Goal: Task Accomplishment & Management: Manage account settings

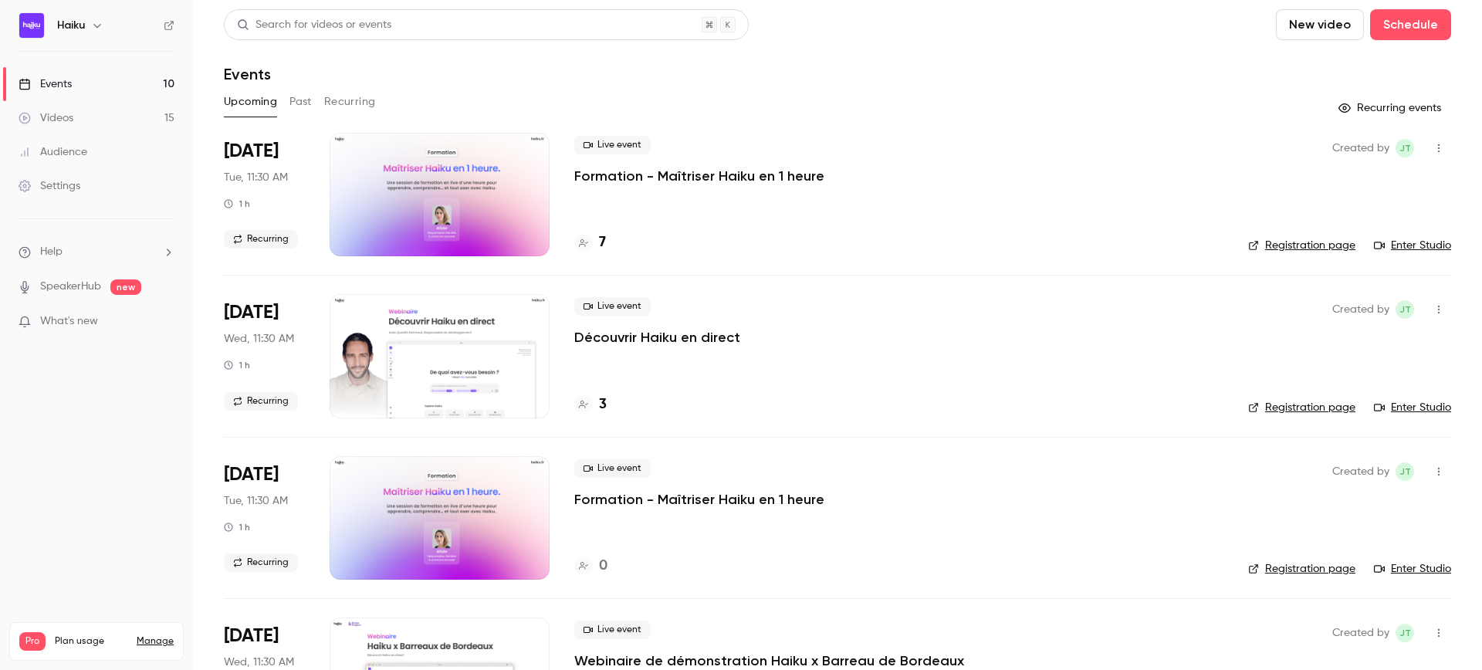
click at [298, 99] on button "Past" at bounding box center [300, 102] width 22 height 25
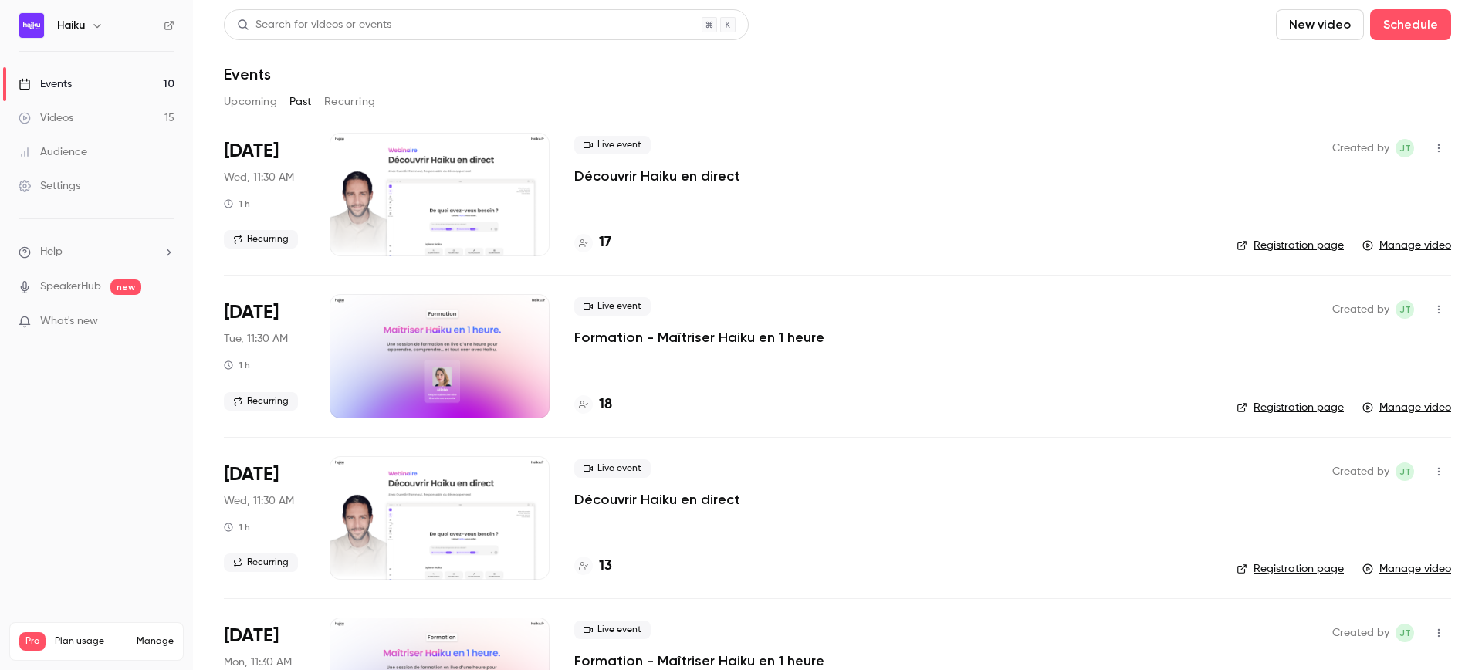
click at [438, 185] on div at bounding box center [439, 194] width 220 height 123
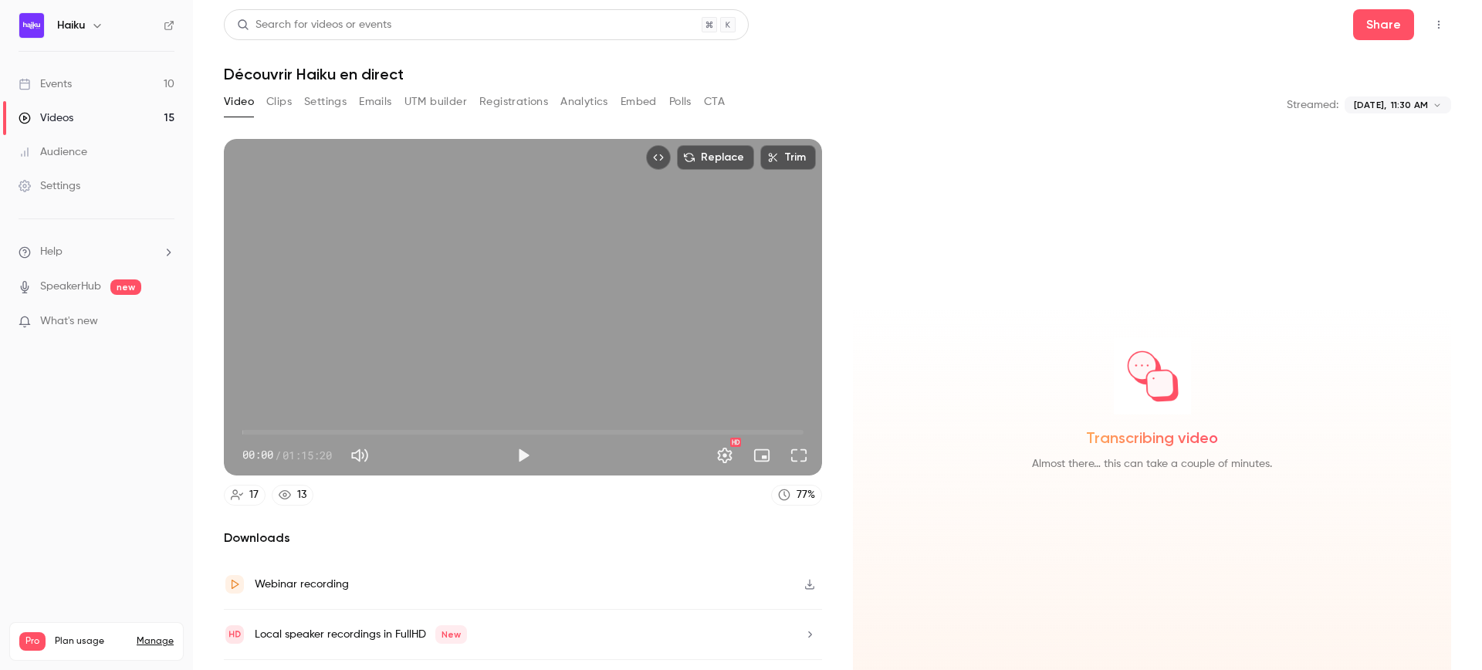
click at [444, 103] on button "UTM builder" at bounding box center [435, 102] width 63 height 25
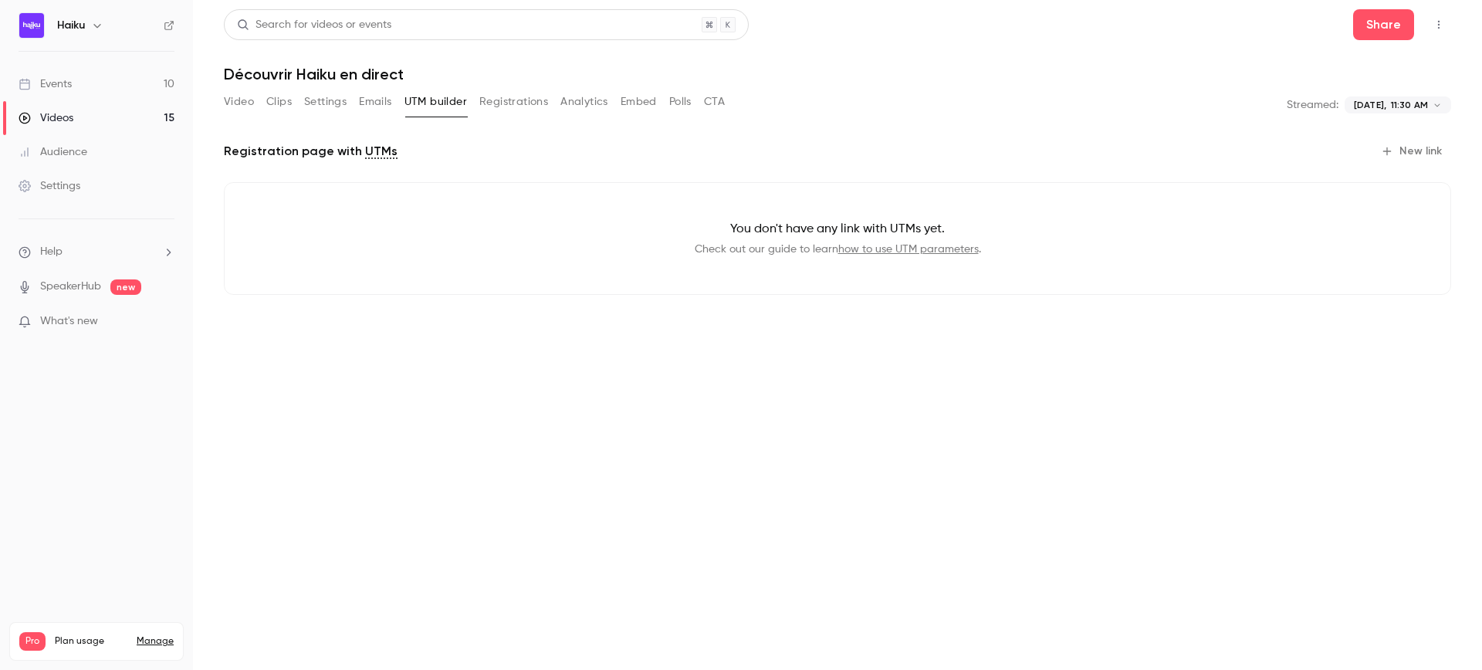
click at [381, 100] on button "Emails" at bounding box center [375, 102] width 32 height 25
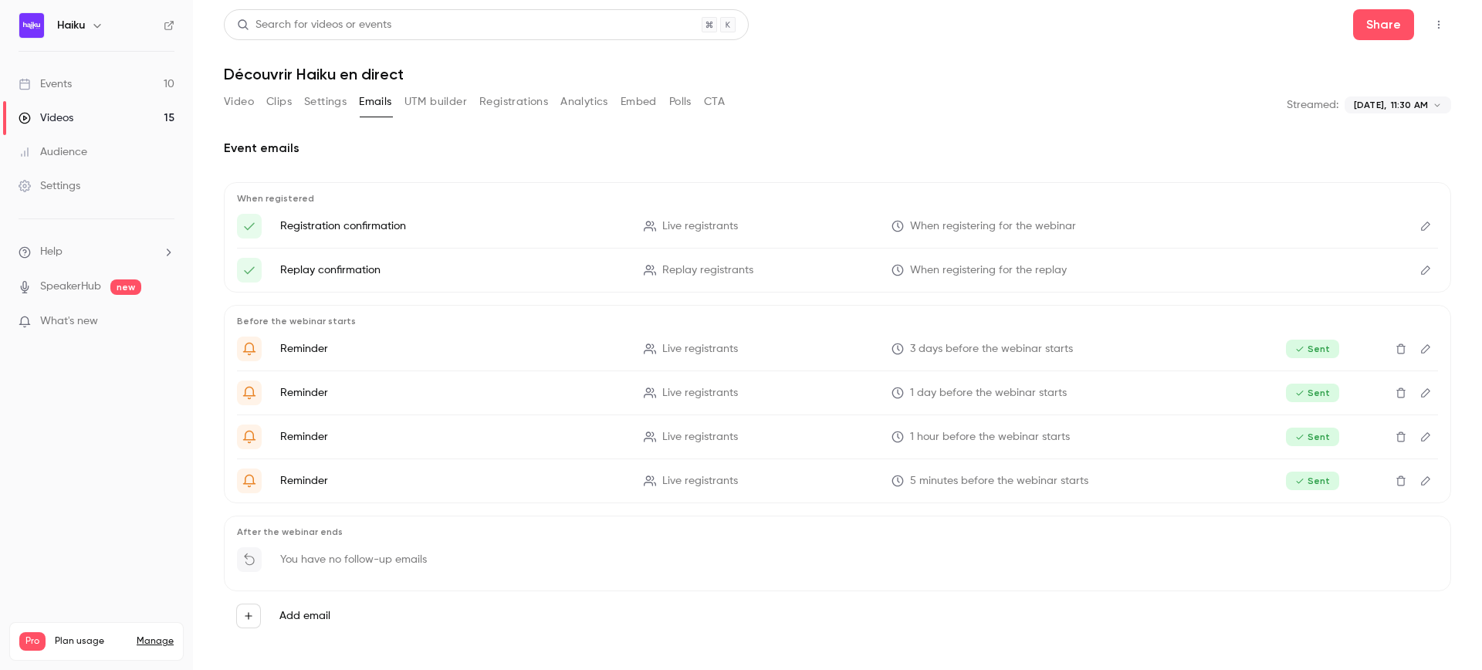
scroll to position [2, 0]
click at [319, 99] on button "Settings" at bounding box center [325, 100] width 42 height 25
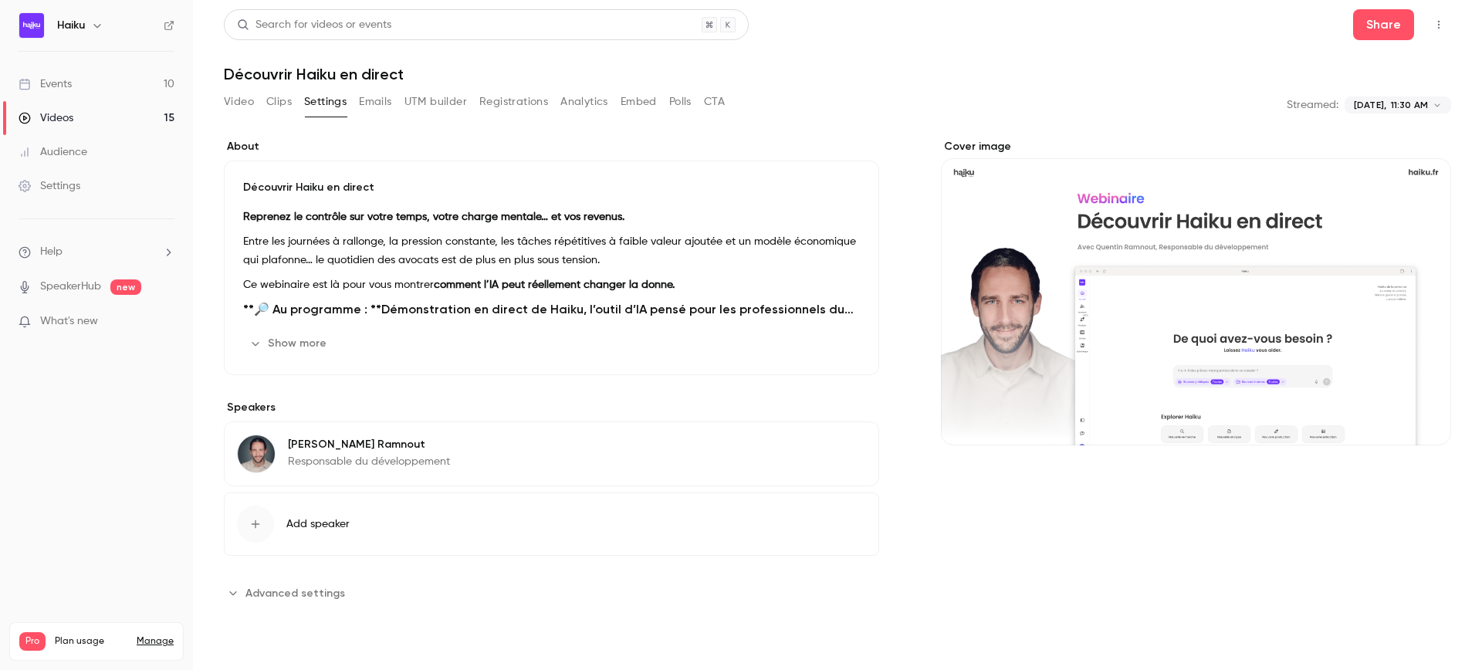
click at [284, 101] on button "Clips" at bounding box center [278, 102] width 25 height 25
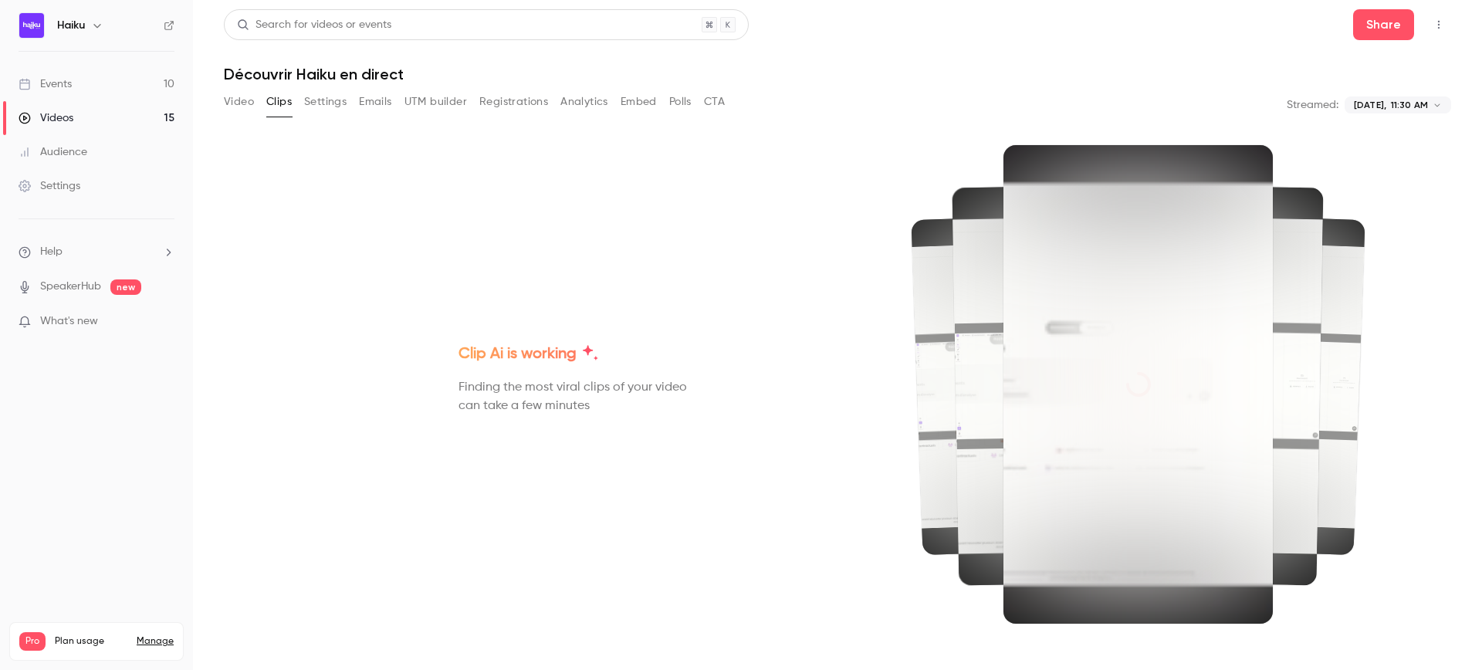
click at [239, 101] on button "Video" at bounding box center [239, 102] width 30 height 25
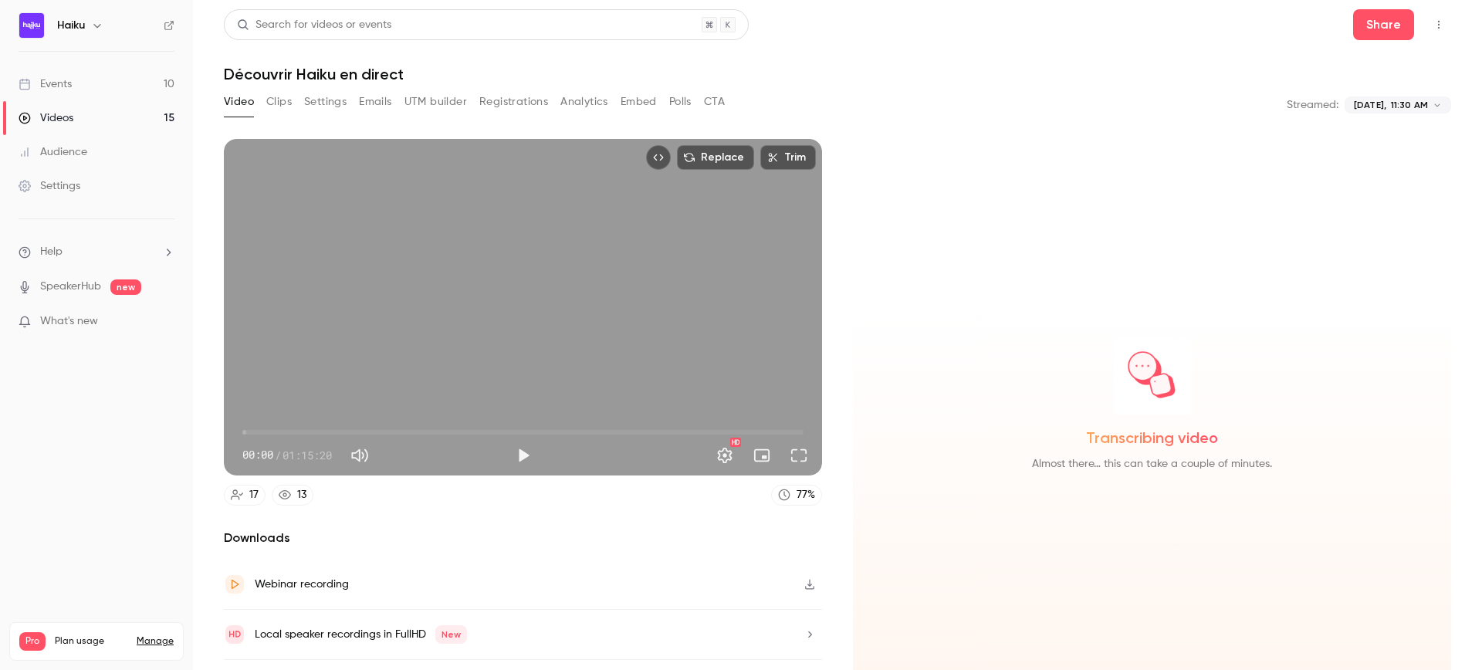
click at [98, 109] on link "Videos 15" at bounding box center [96, 118] width 193 height 34
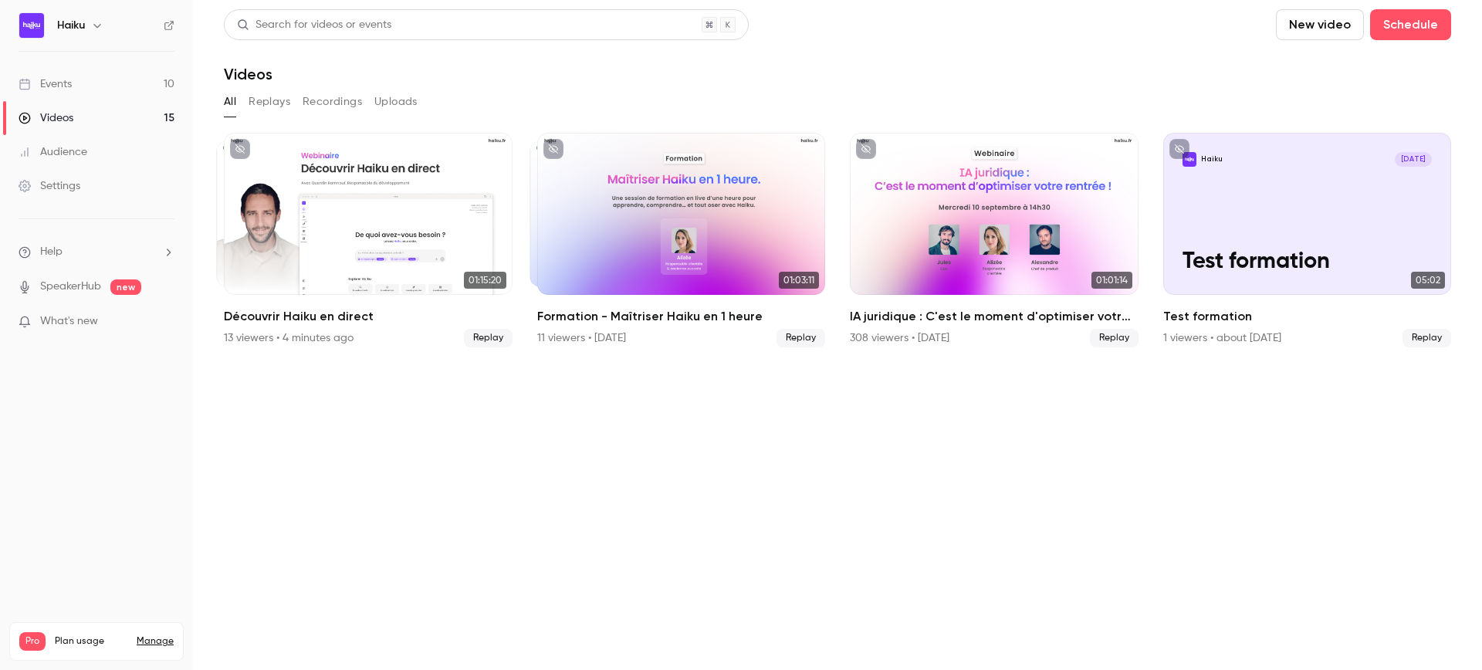
click at [69, 88] on div "Events" at bounding box center [45, 83] width 53 height 15
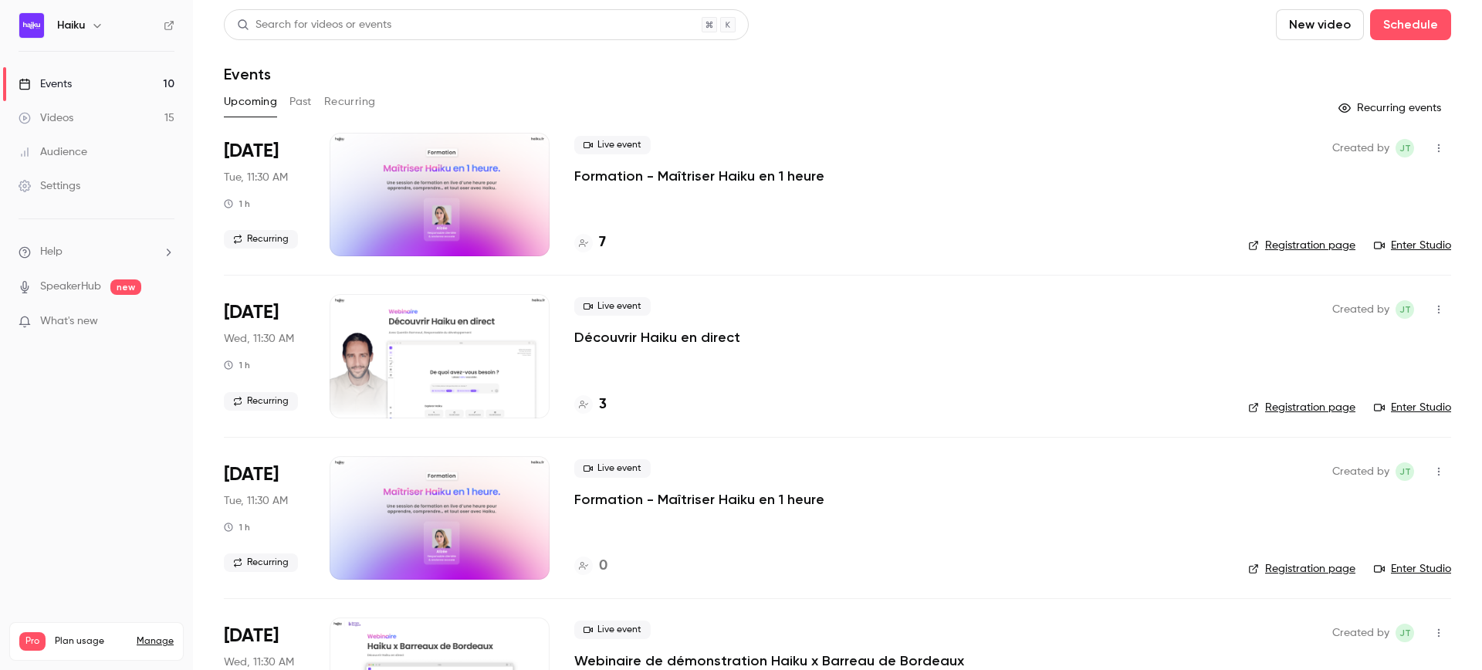
click at [373, 103] on button "Recurring" at bounding box center [350, 102] width 52 height 25
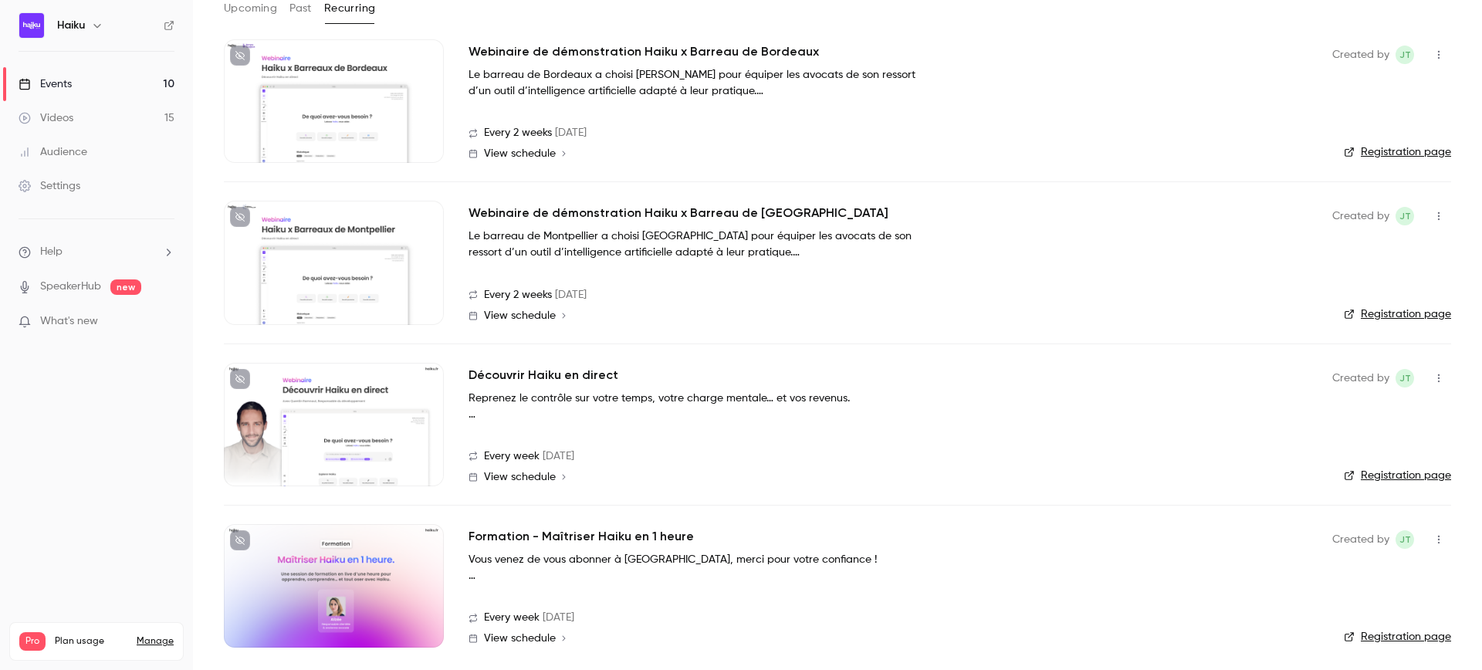
scroll to position [99, 0]
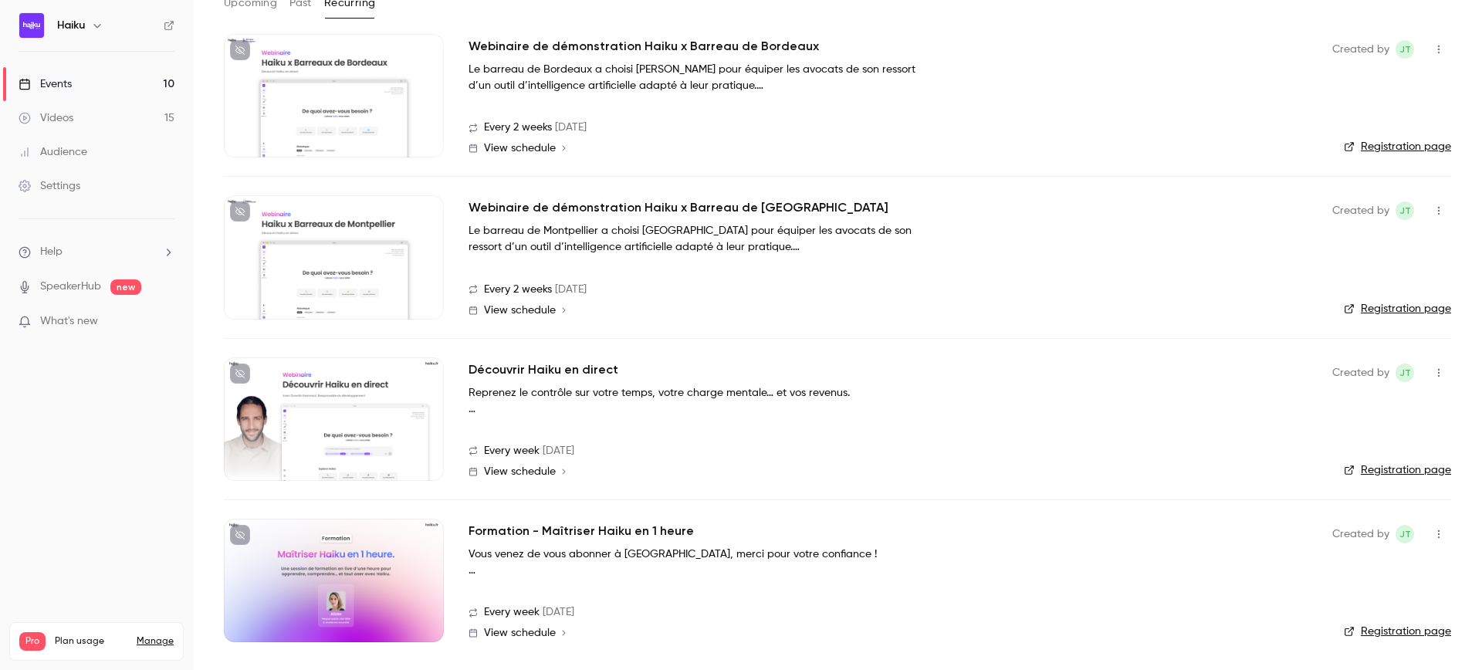
click at [391, 386] on div at bounding box center [334, 418] width 220 height 123
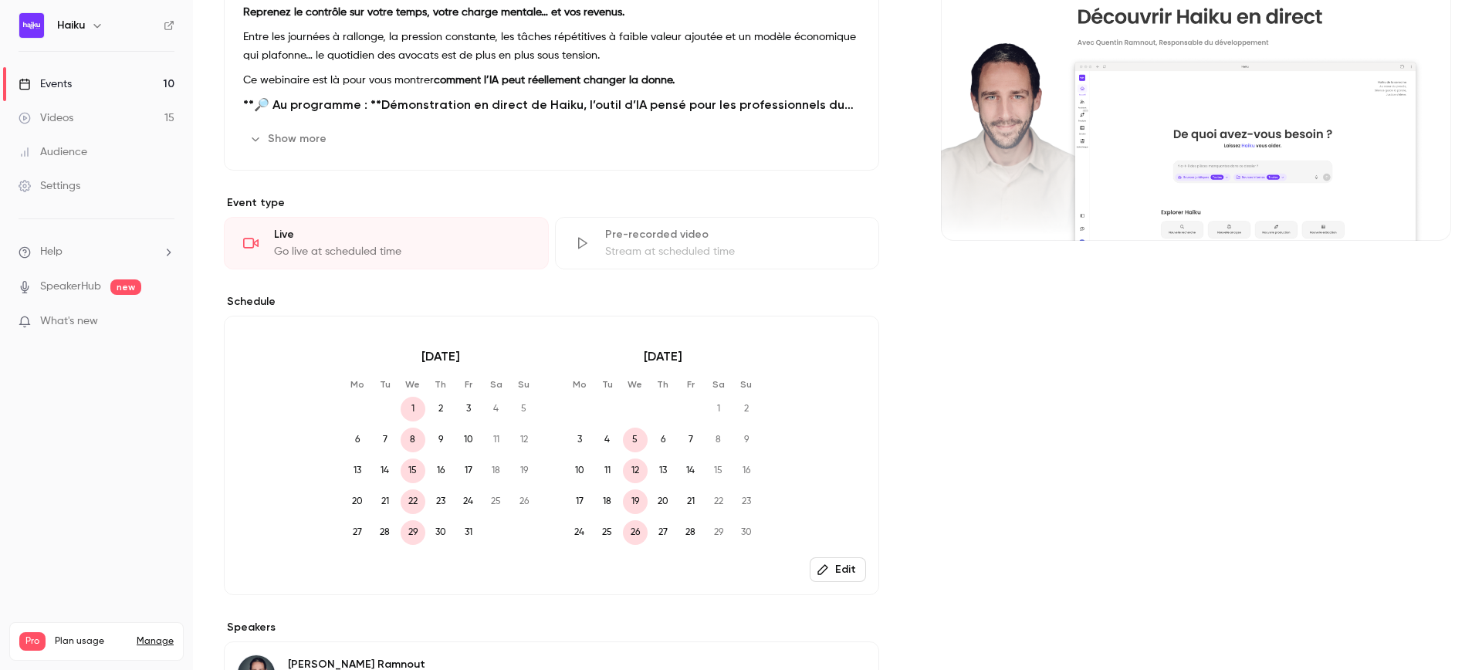
scroll to position [223, 0]
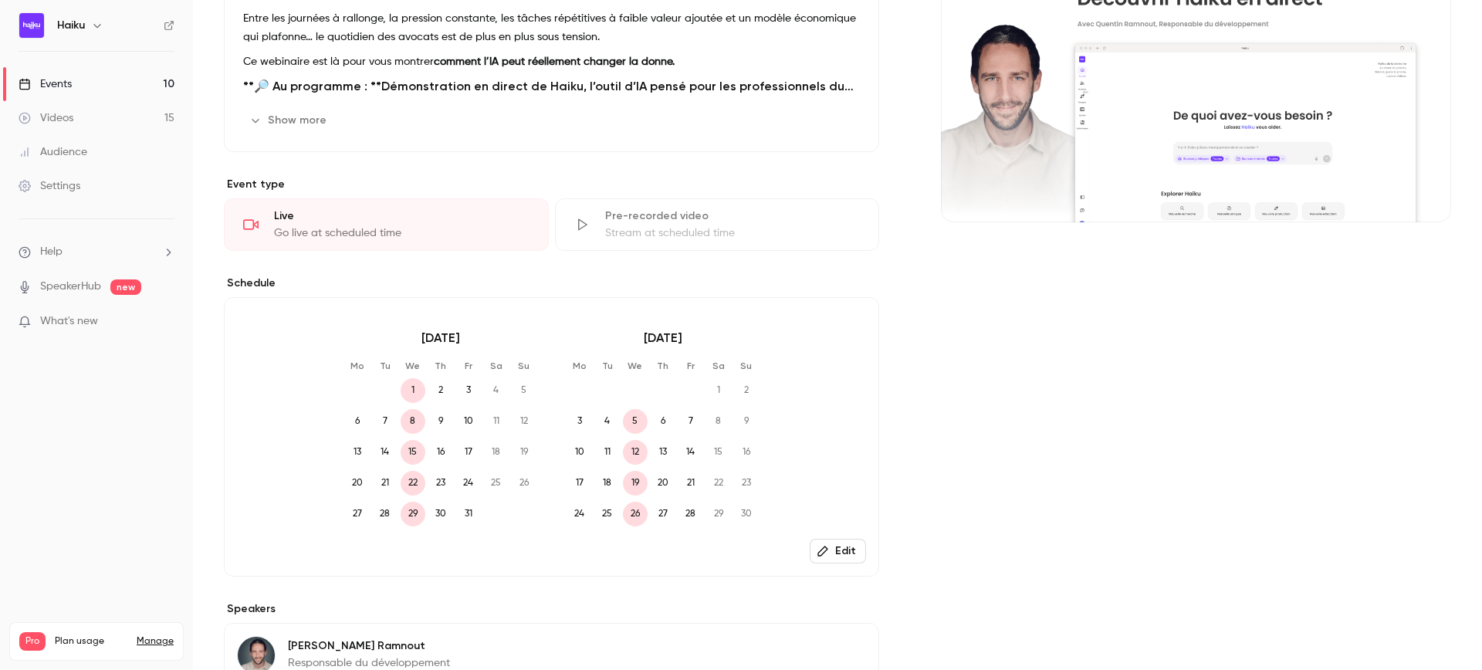
click at [825, 544] on button "Edit" at bounding box center [837, 551] width 56 height 25
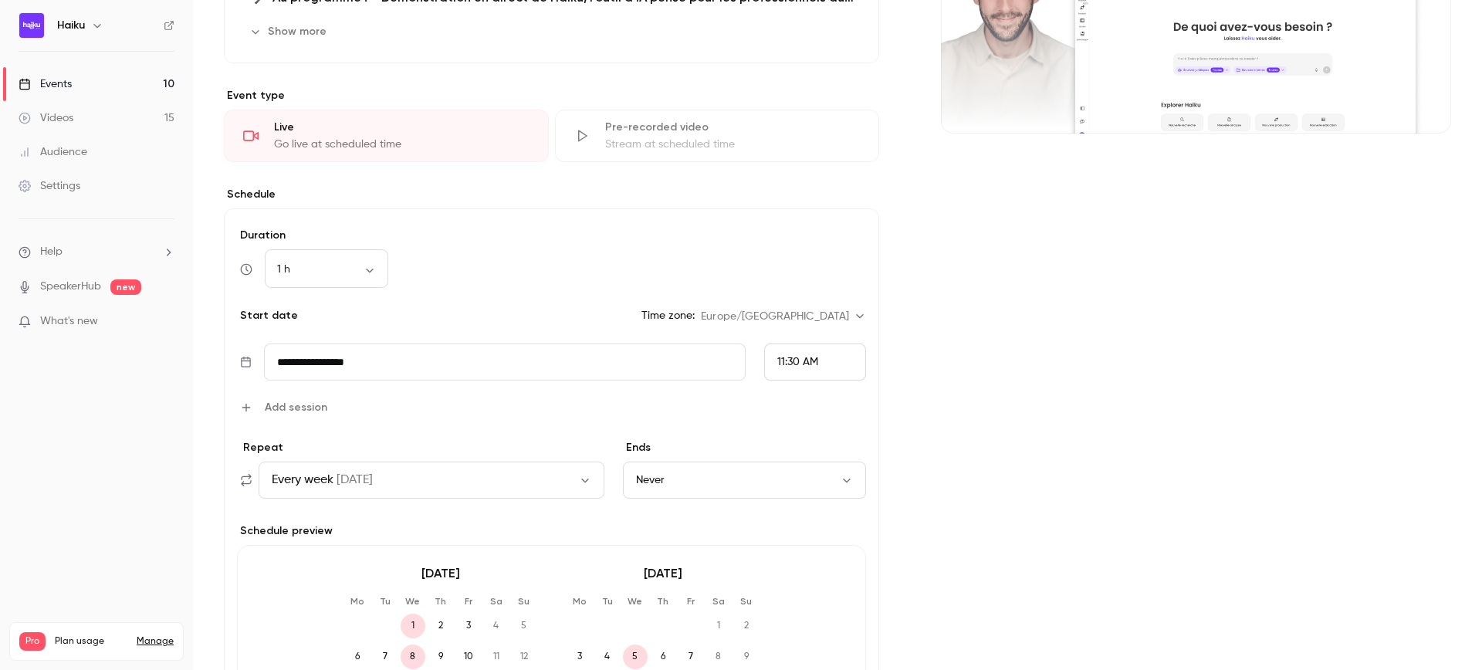
scroll to position [340, 0]
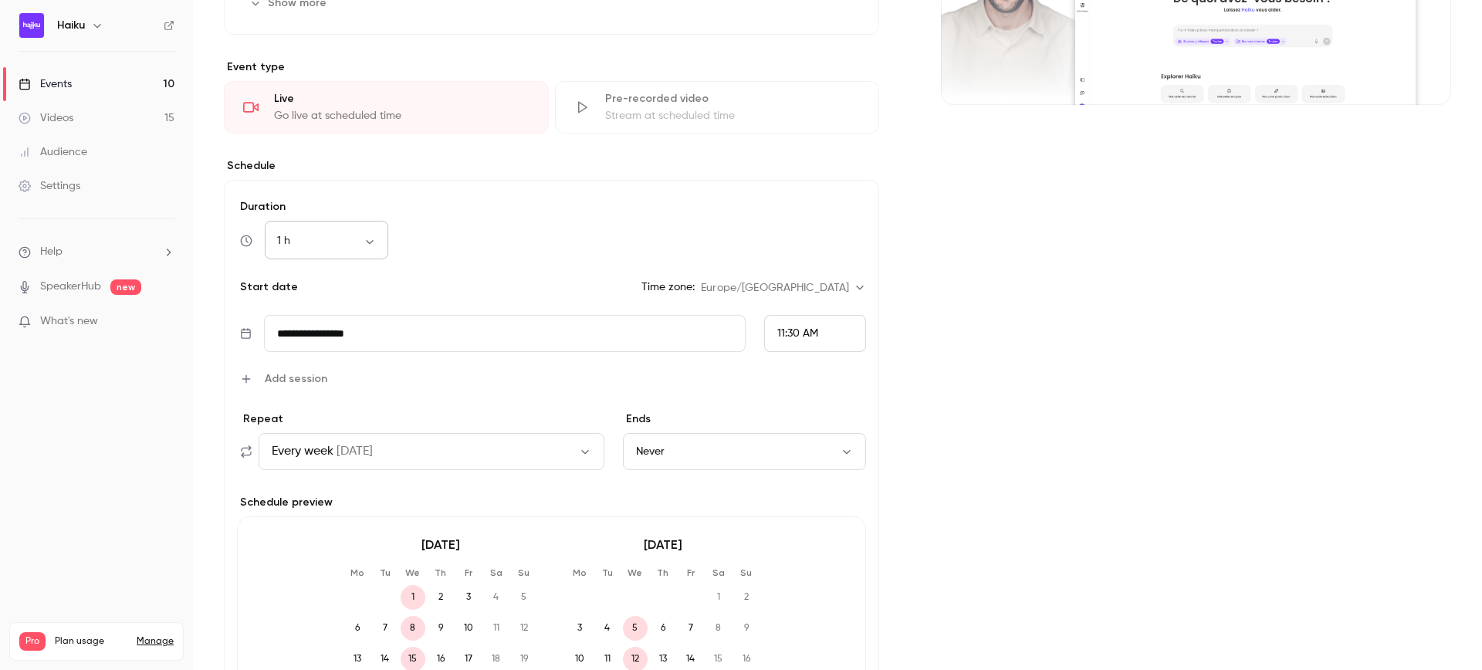
click at [359, 236] on body "Haiku Events 10 Videos 15 Audience Settings Help SpeakerHub new What's new Pro …" at bounding box center [741, 335] width 1482 height 670
click at [329, 387] on li "1 h 15 min" at bounding box center [326, 397] width 123 height 40
type input "**"
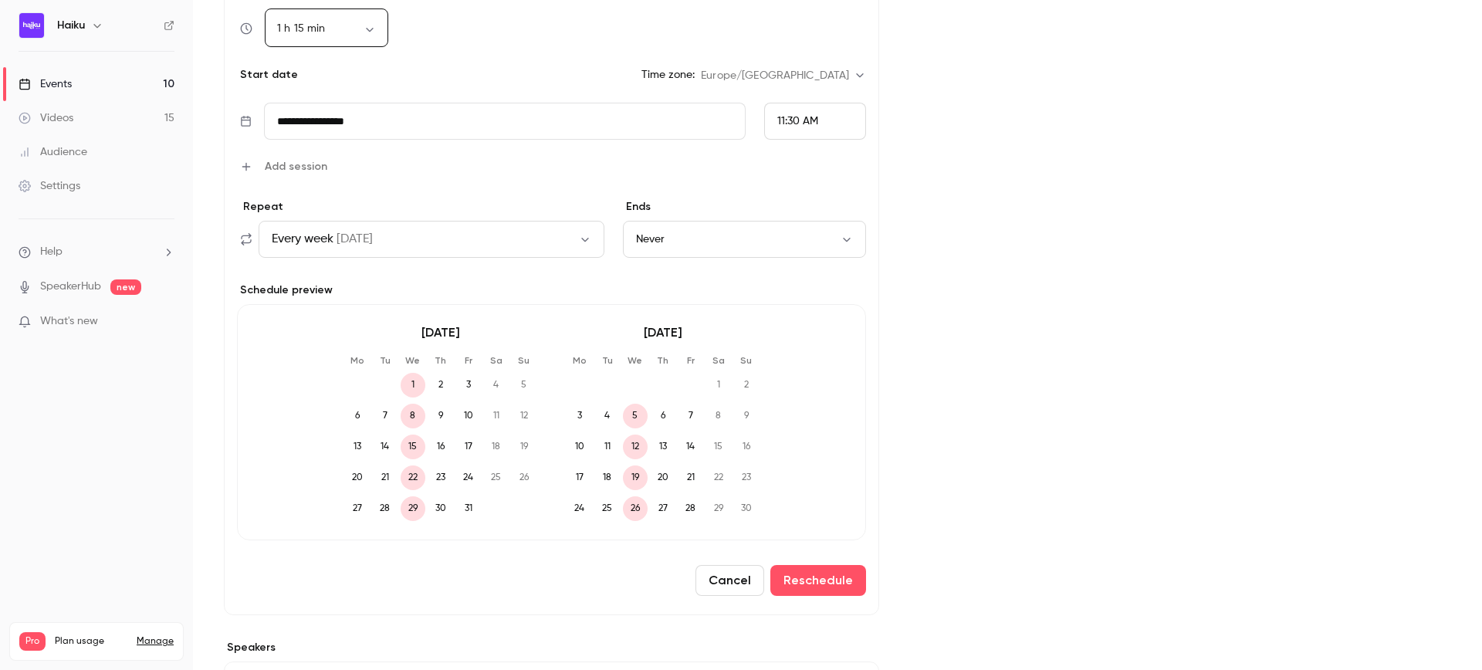
scroll to position [620, 0]
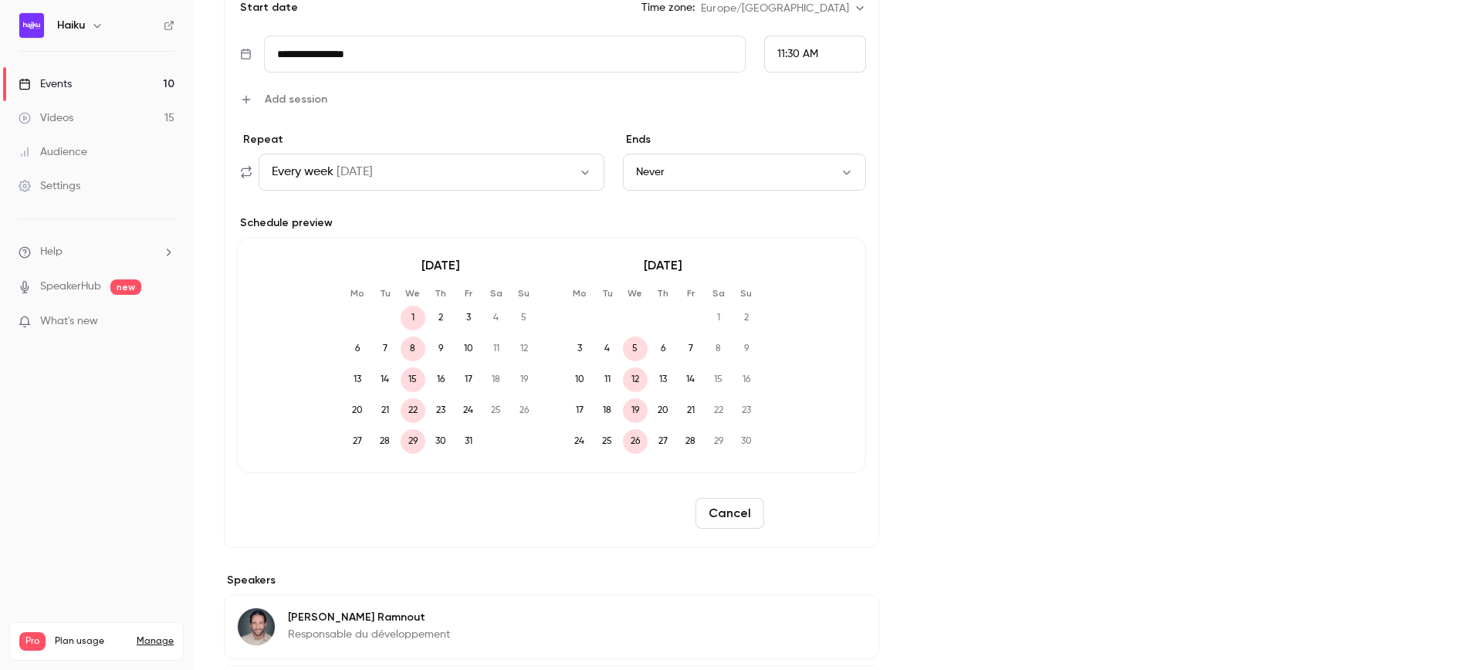
click at [812, 521] on button "Reschedule" at bounding box center [818, 513] width 96 height 31
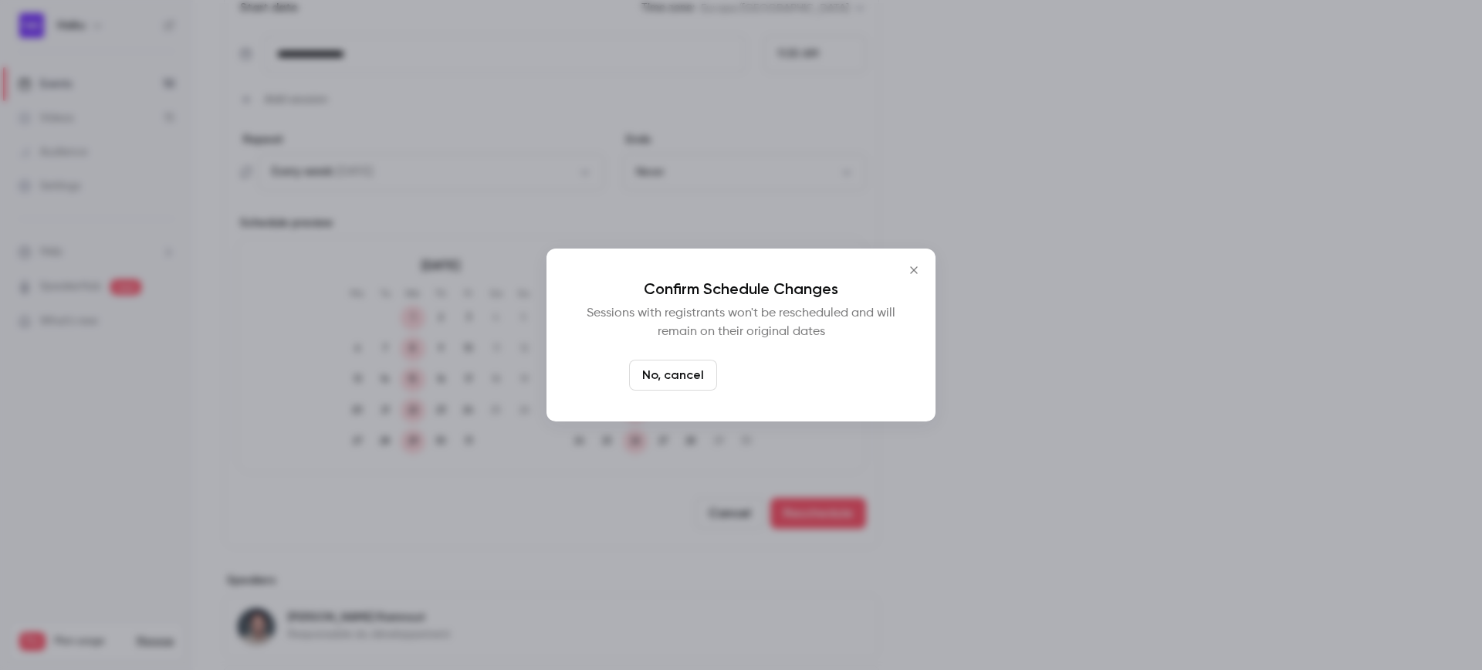
click at [771, 373] on button "Yes, reschedule it" at bounding box center [788, 375] width 130 height 31
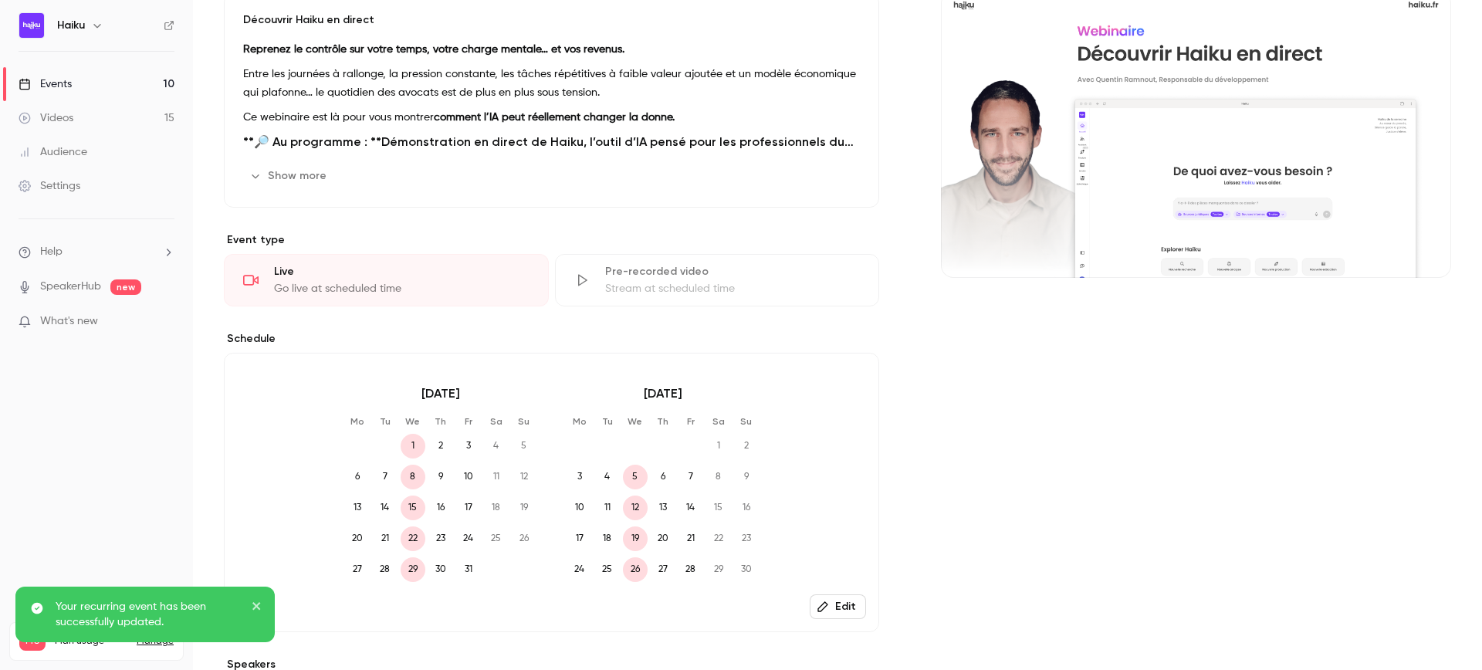
scroll to position [0, 0]
